Goal: Information Seeking & Learning: Learn about a topic

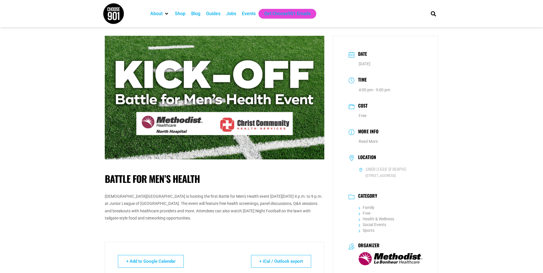
click at [248, 14] on div "Events" at bounding box center [249, 13] width 14 height 7
click at [246, 14] on div "Events" at bounding box center [249, 13] width 14 height 7
click at [251, 16] on div "Events" at bounding box center [249, 13] width 14 height 7
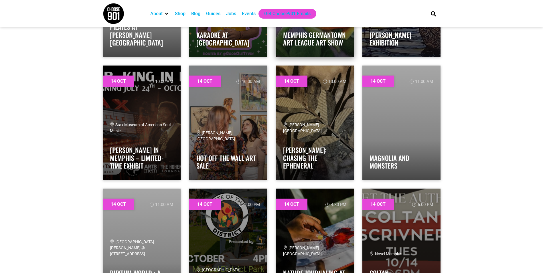
scroll to position [4984, 0]
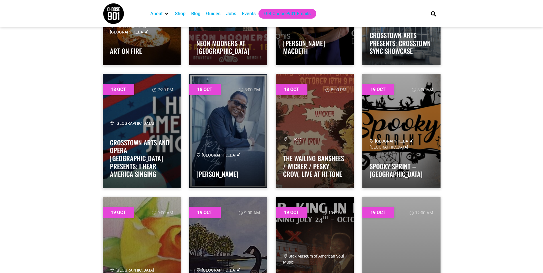
scroll to position [8850, 0]
